Goal: Task Accomplishment & Management: Complete application form

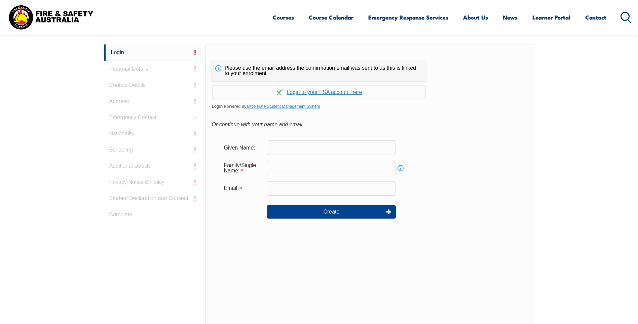
scroll to position [11, 0]
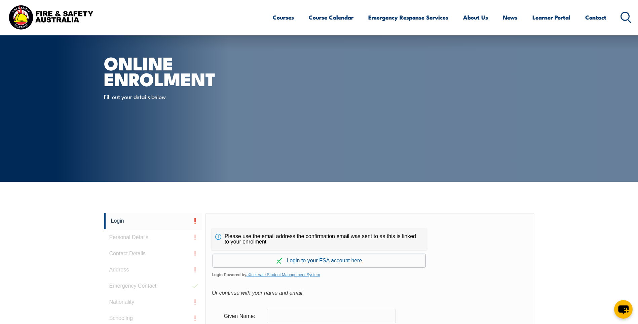
click at [323, 260] on link "Continue with aXcelerate" at bounding box center [319, 260] width 213 height 13
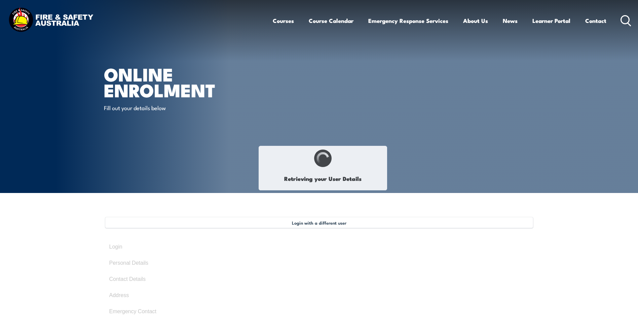
select select "Mr"
type input "[PERSON_NAME]"
type input "Doulas"
type input "[DATE]"
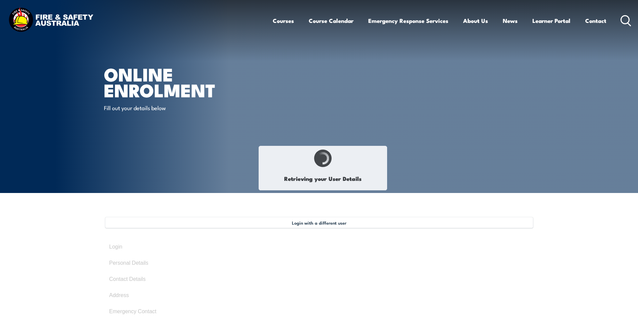
type input "SCVPYGY6M8"
select select "M"
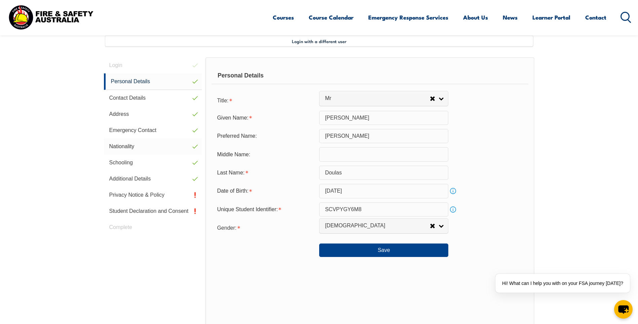
scroll to position [183, 0]
